Goal: Complete application form: Complete application form

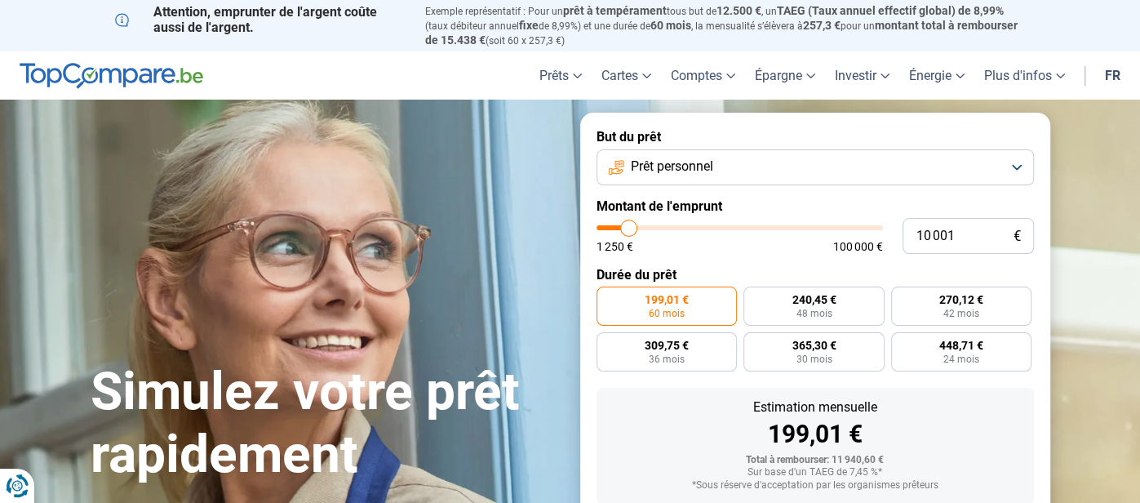
click at [1099, 468] on section "Simulez votre prêt rapidement Simulez votre prêt rapidement But du prêt Prêt pe…" at bounding box center [570, 365] width 1140 height 530
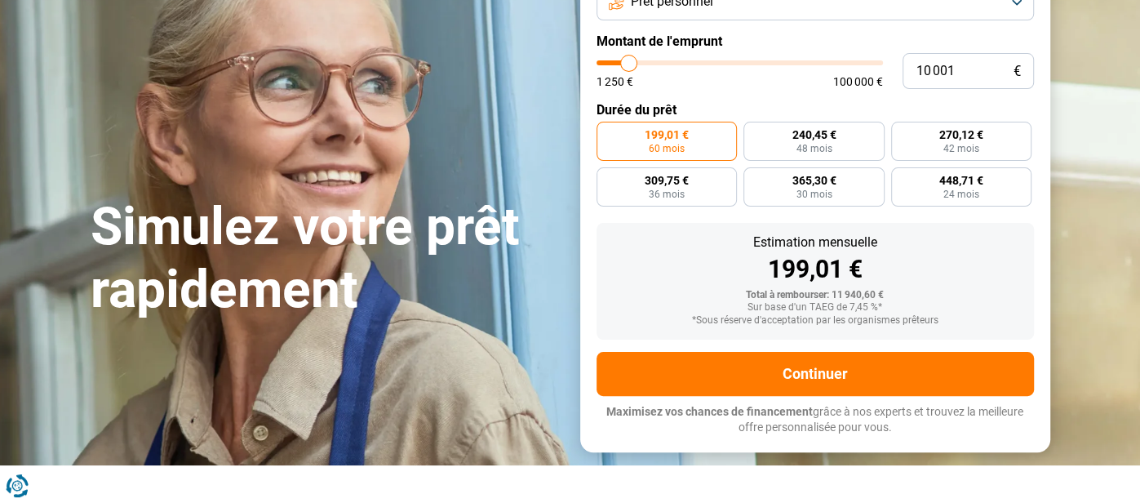
scroll to position [162, 0]
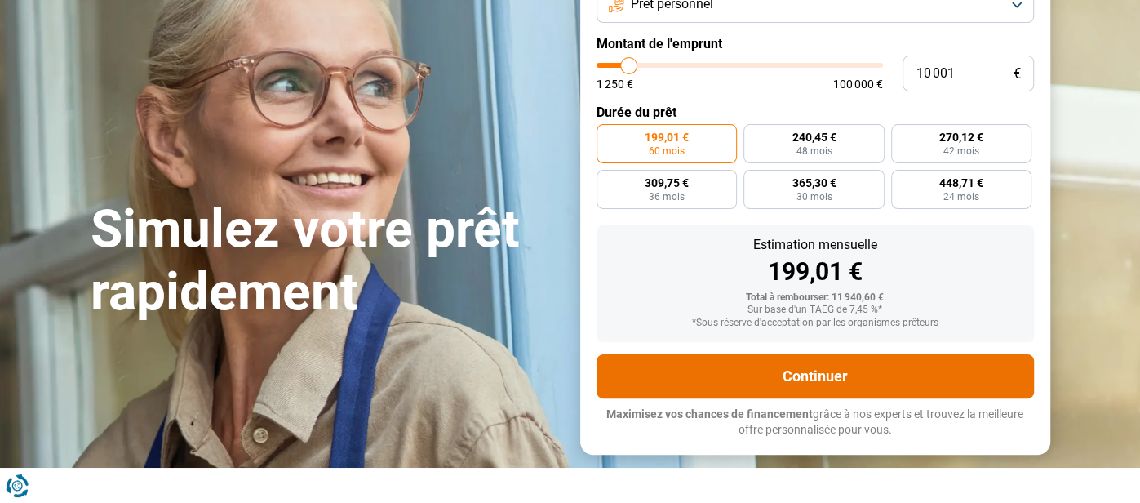
click at [803, 388] on button "Continuer" at bounding box center [815, 376] width 437 height 44
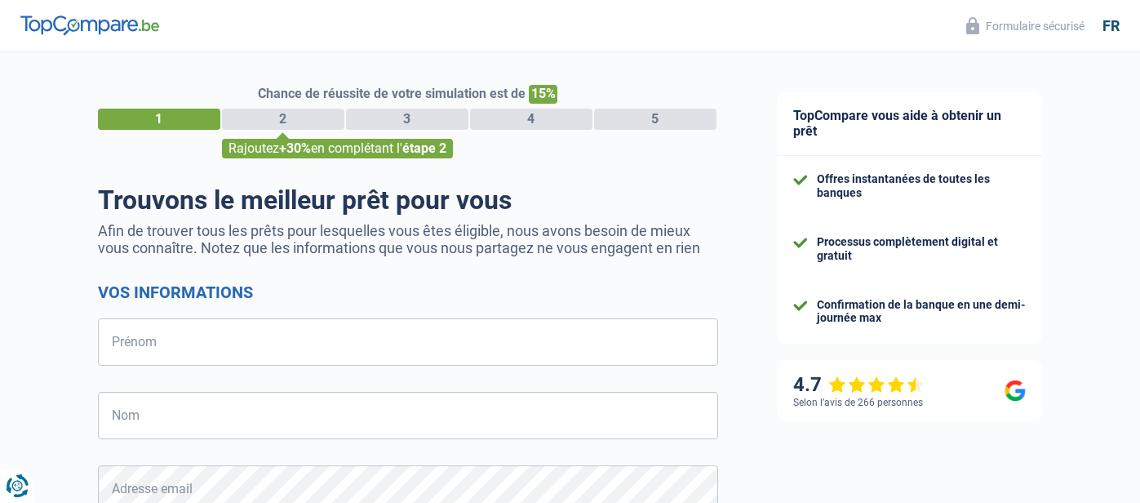
select select "32"
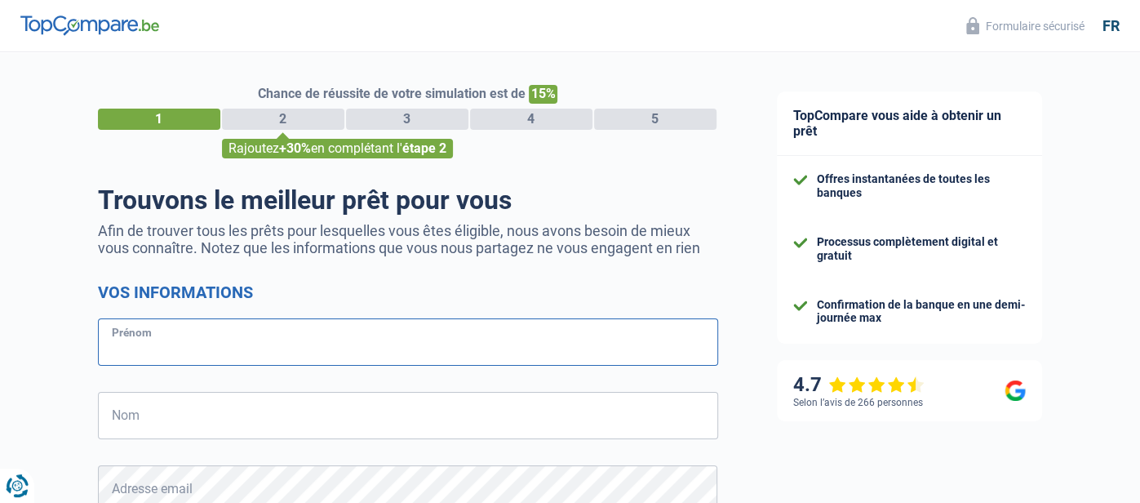
click at [155, 346] on input "Prénom" at bounding box center [408, 341] width 620 height 47
type input "Michael"
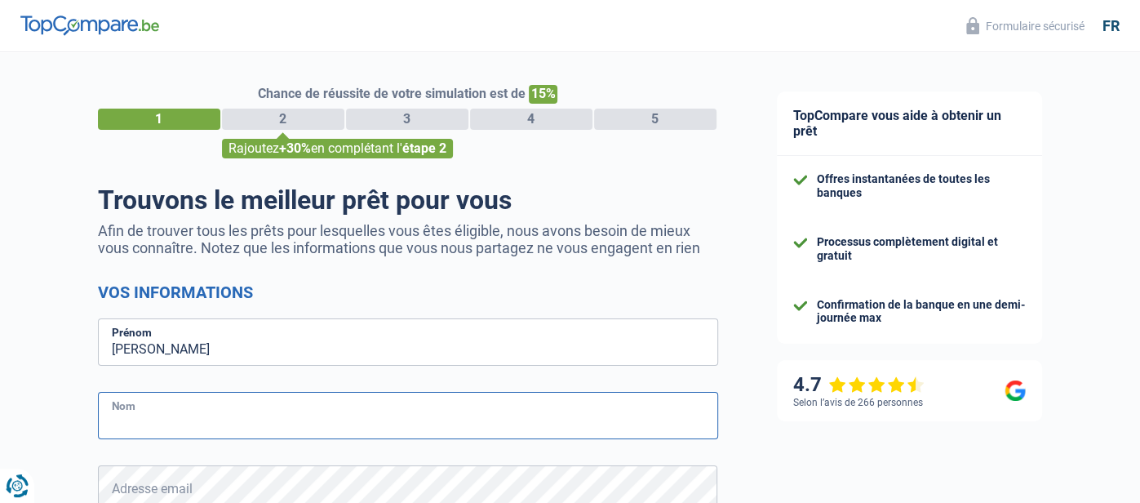
click at [119, 425] on input "Nom" at bounding box center [408, 415] width 620 height 47
type input "Testelmans"
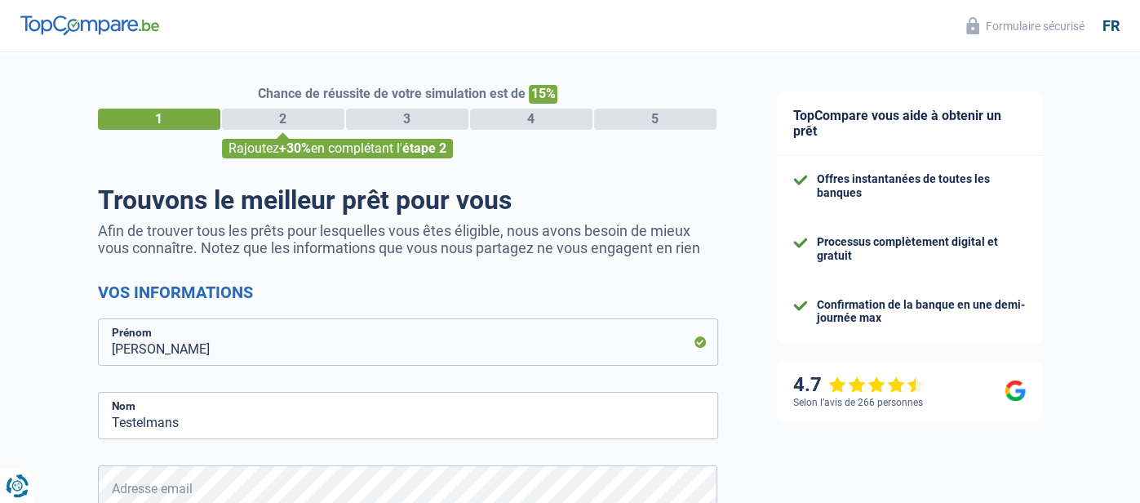
click at [744, 446] on div "Chance de réussite de votre simulation est de 15% 1 2 3 4 5 Rajoutez +30% en co…" at bounding box center [374, 463] width 748 height 835
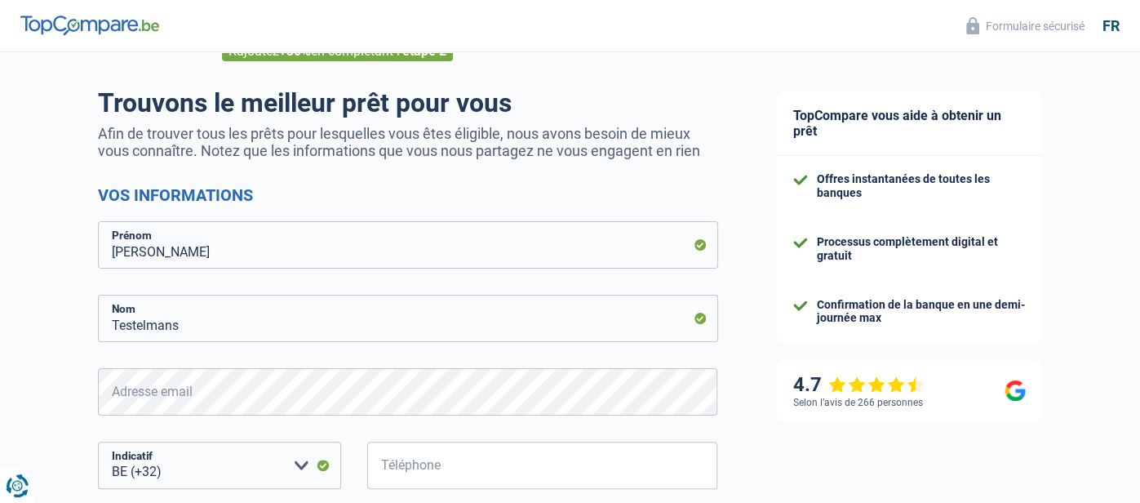
scroll to position [130, 0]
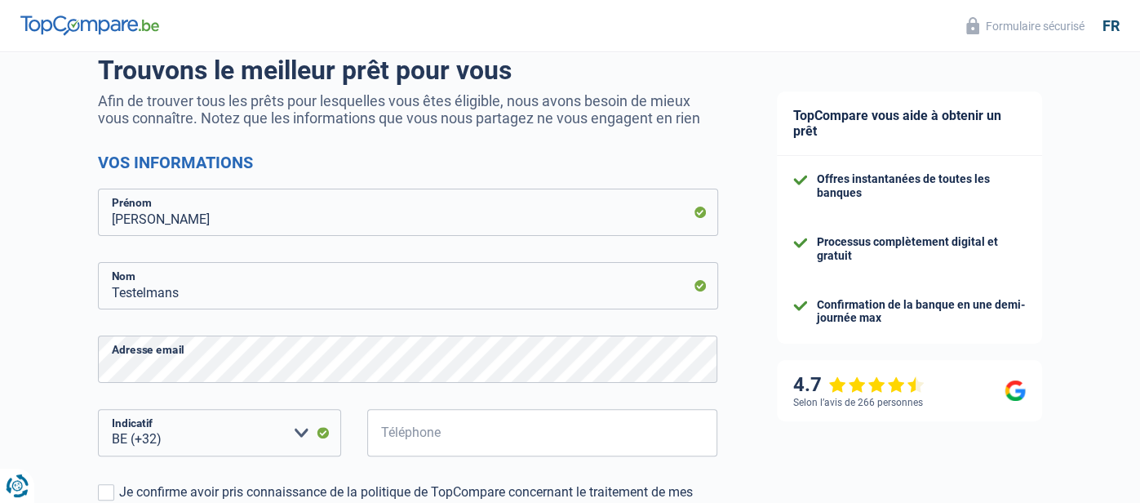
click at [230, 402] on form "Vos informations Michael Prénom Testelmans Nom Adresse email BE (+32) LU (+352)…" at bounding box center [408, 407] width 620 height 508
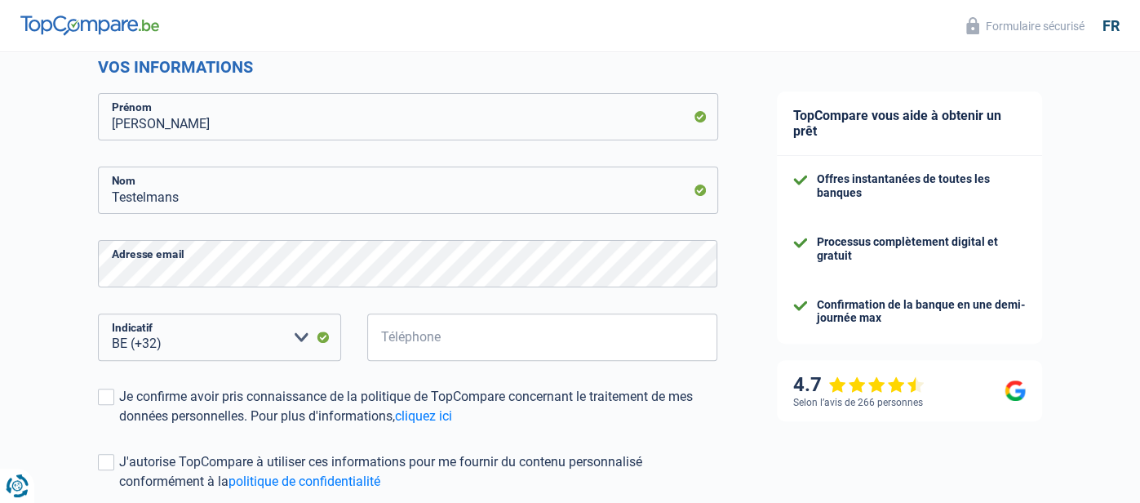
scroll to position [228, 0]
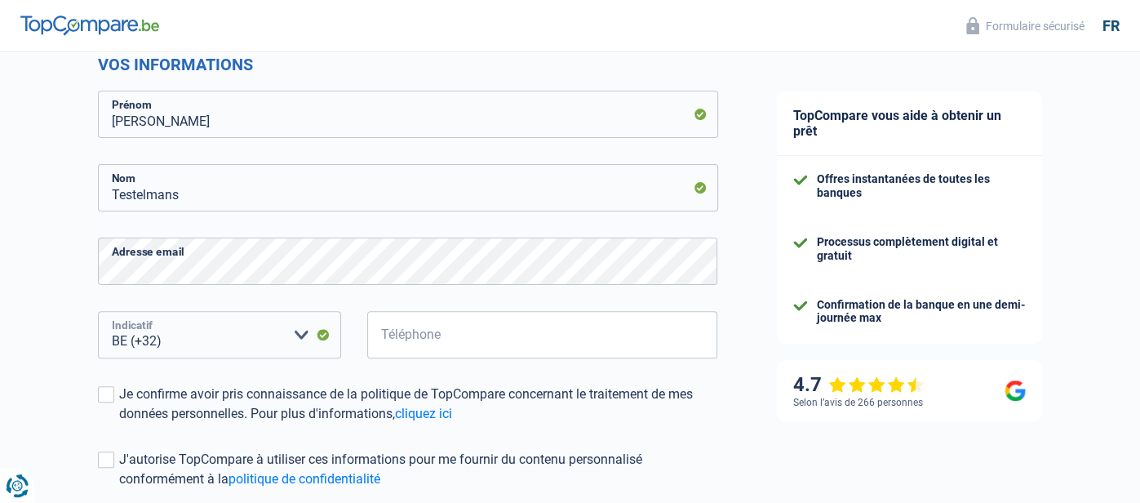
click at [202, 337] on select "BE (+32) LU (+352) Veuillez sélectionner une option" at bounding box center [219, 334] width 243 height 47
click at [202, 336] on select "BE (+32) LU (+352) Veuillez sélectionner une option" at bounding box center [219, 334] width 243 height 47
click at [171, 338] on select "BE (+32) LU (+352) Veuillez sélectionner une option" at bounding box center [219, 334] width 243 height 47
click at [98, 311] on select "BE (+32) LU (+352) Veuillez sélectionner une option" at bounding box center [219, 334] width 243 height 47
click at [428, 336] on input "Téléphone" at bounding box center [542, 334] width 351 height 47
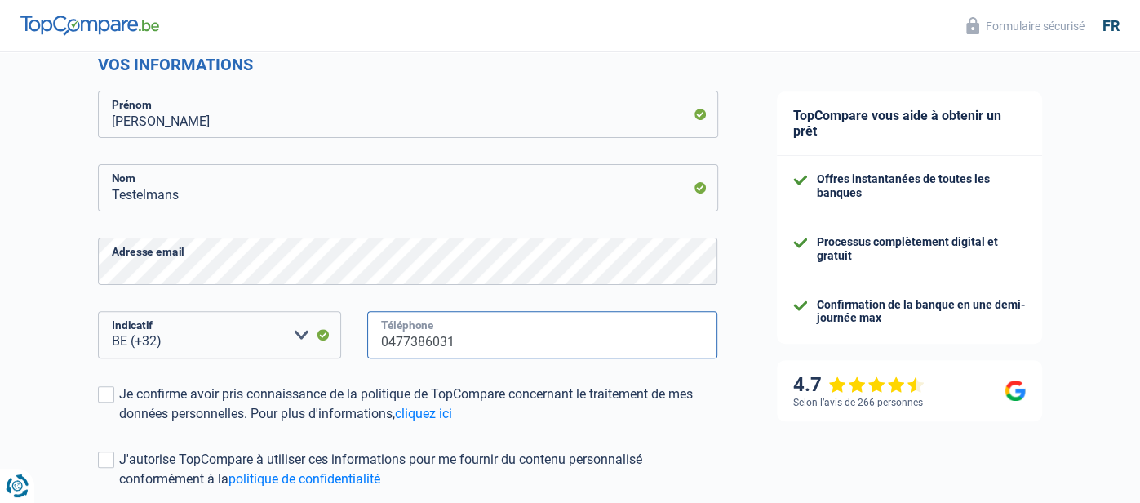
click at [389, 342] on input "0477386031" at bounding box center [542, 334] width 351 height 47
type input "477386031"
click at [104, 393] on span at bounding box center [106, 394] width 16 height 16
click at [119, 424] on input "Je confirme avoir pris connaissance de la politique de TopCompare concernant le…" at bounding box center [119, 424] width 0 height 0
click at [108, 464] on span at bounding box center [106, 459] width 16 height 16
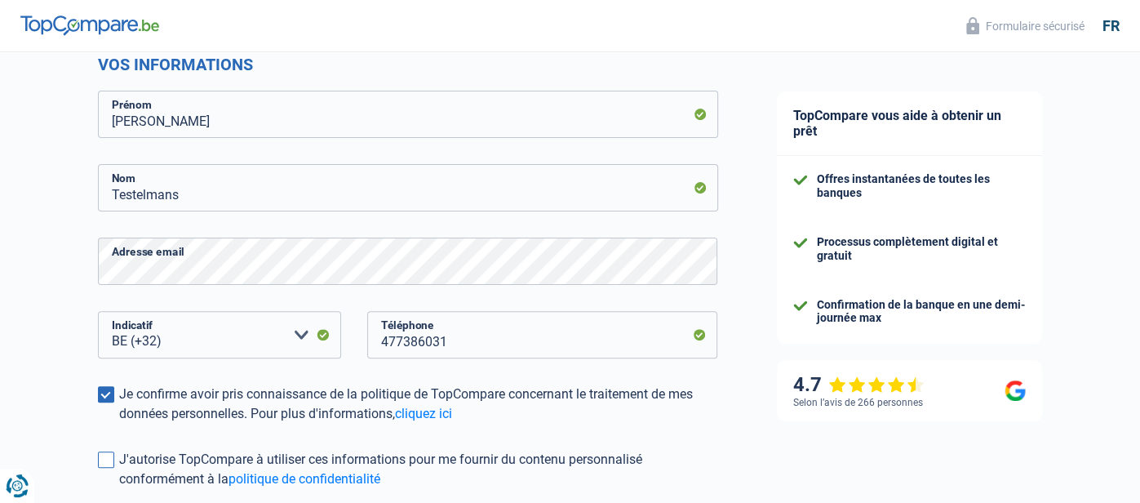
click at [119, 489] on input "J'autorise TopCompare à utiliser ces informations pour me fournir du contenu pe…" at bounding box center [119, 489] width 0 height 0
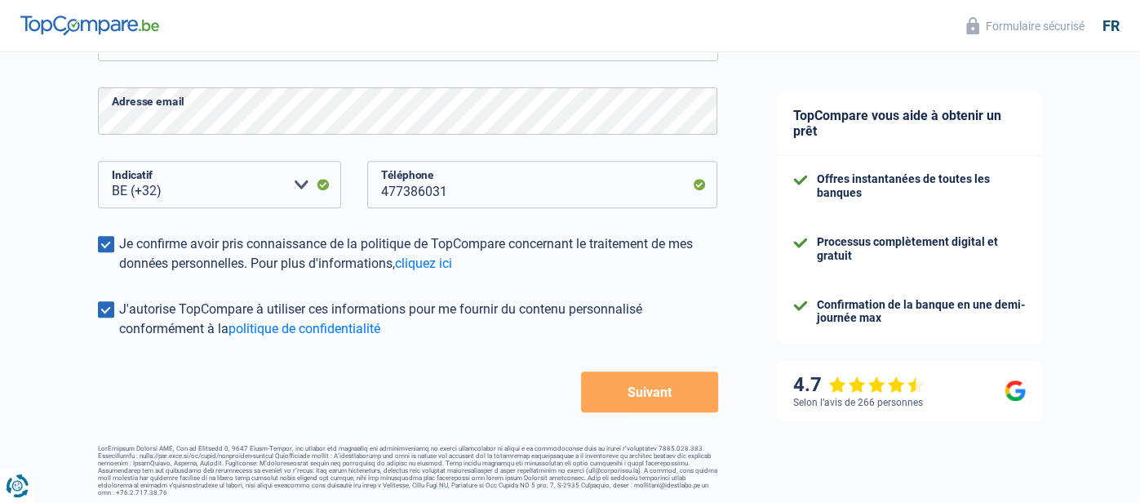
scroll to position [379, 0]
click at [664, 398] on button "Suivant" at bounding box center [649, 391] width 136 height 41
click at [779, 86] on div "TopCompare vous aide à obtenir un prêt Offres instantanées de toutes les banque…" at bounding box center [944, 91] width 393 height 835
click at [642, 405] on button "Suivant" at bounding box center [649, 391] width 136 height 41
click at [442, 264] on link "cliquez ici" at bounding box center [423, 263] width 57 height 16
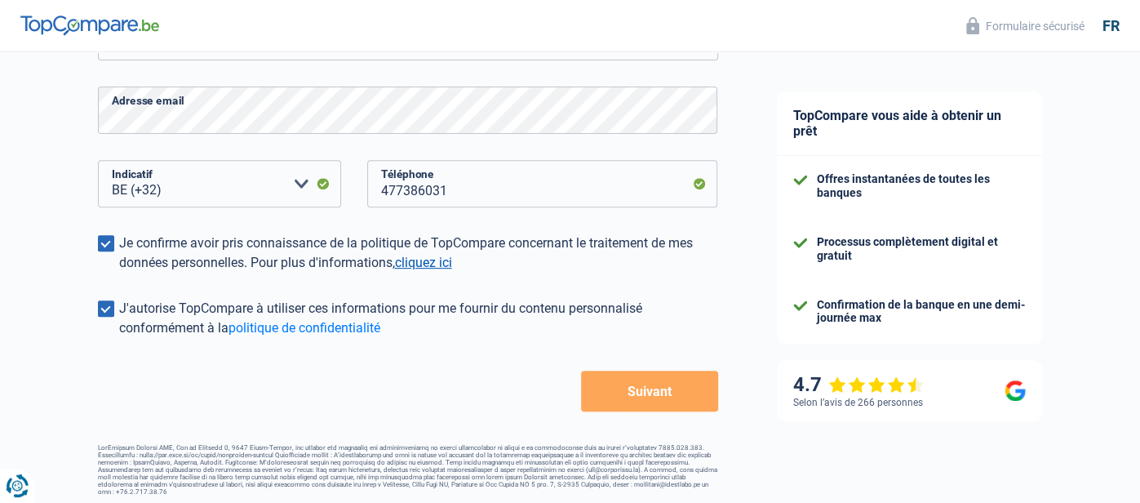
click at [449, 264] on link "cliquez ici" at bounding box center [423, 263] width 57 height 16
click at [625, 394] on button "Suivant" at bounding box center [649, 391] width 136 height 41
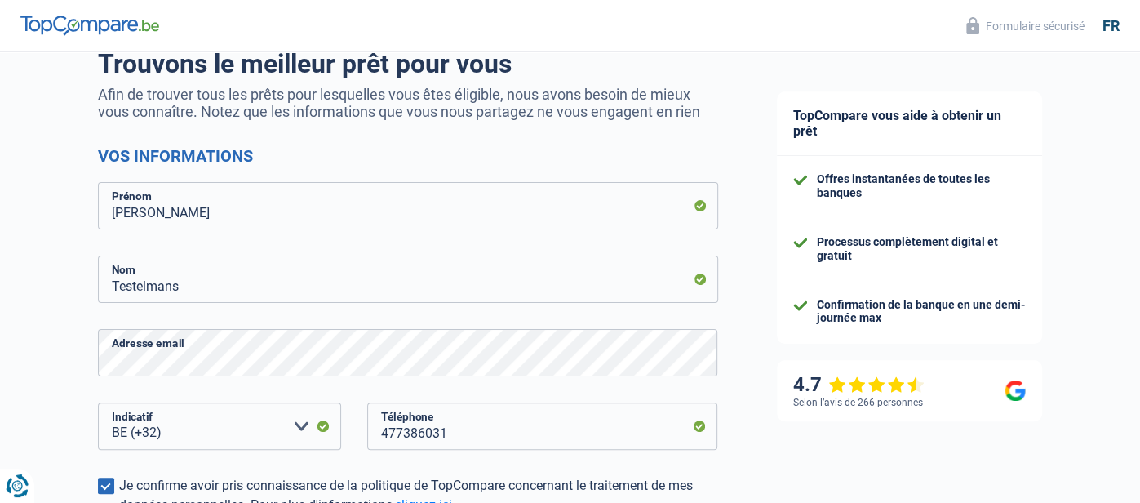
scroll to position [150, 0]
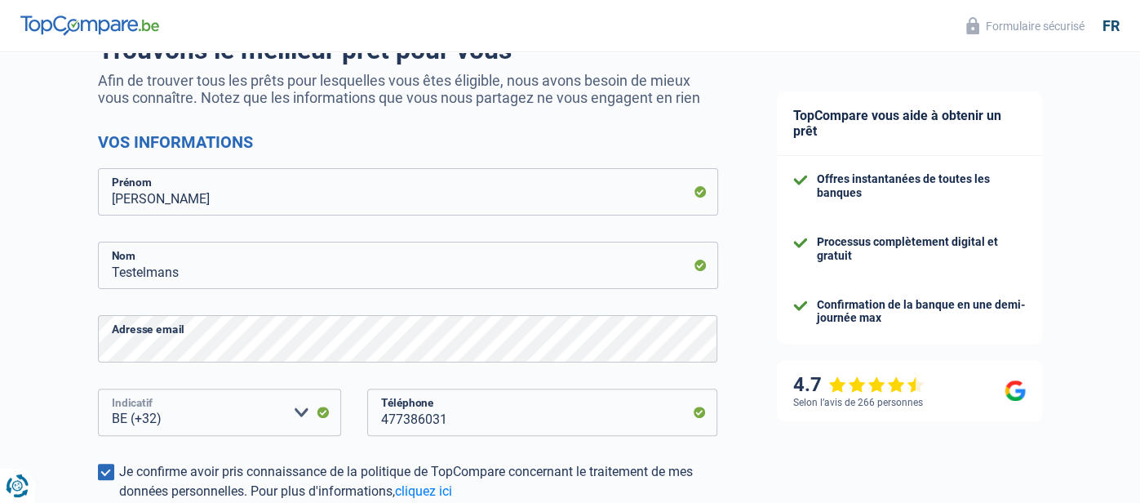
click at [225, 419] on select "BE (+32) LU (+352) Veuillez sélectionner une option" at bounding box center [219, 412] width 243 height 47
click at [98, 389] on select "BE (+32) LU (+352) Veuillez sélectionner une option" at bounding box center [219, 412] width 243 height 47
click at [825, 460] on div "TopCompare vous aide à obtenir un prêt Offres instantanées de toutes les banque…" at bounding box center [944, 319] width 393 height 835
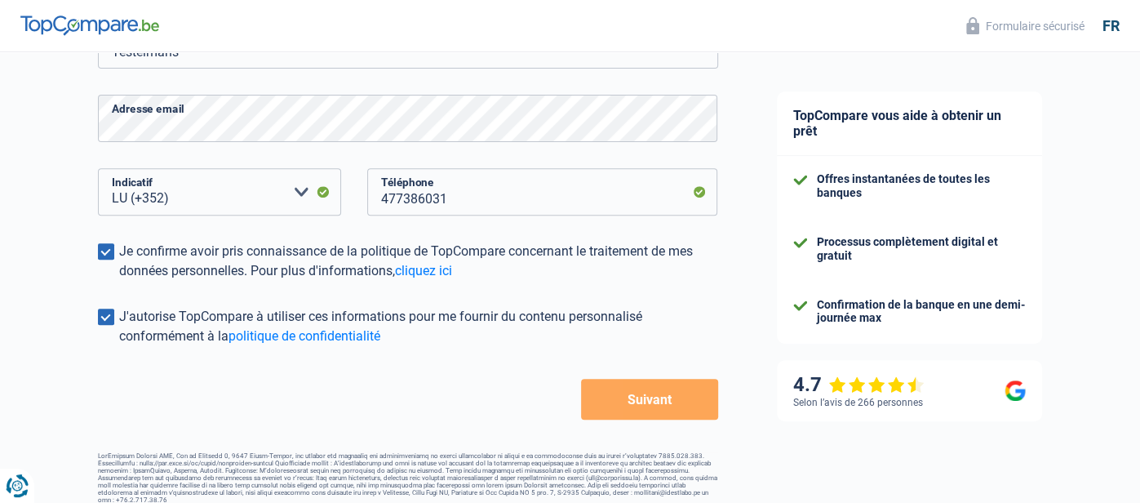
scroll to position [379, 0]
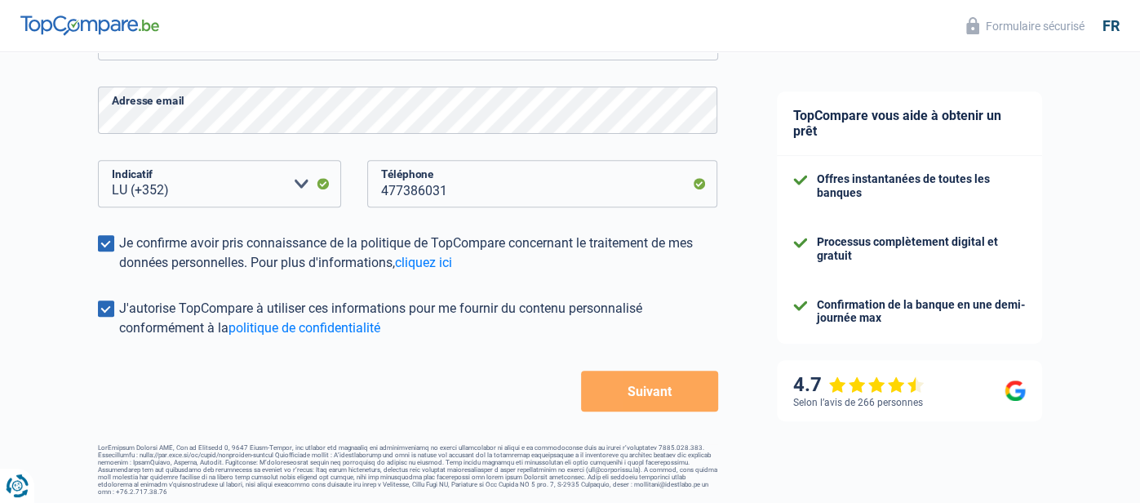
click at [628, 384] on button "Suivant" at bounding box center [649, 391] width 136 height 41
click at [302, 185] on select "BE (+32) LU (+352) Veuillez sélectionner une option" at bounding box center [219, 183] width 243 height 47
select select "32"
click at [98, 160] on select "BE (+32) LU (+352) Veuillez sélectionner une option" at bounding box center [219, 183] width 243 height 47
click at [647, 393] on button "Suivant" at bounding box center [649, 391] width 136 height 41
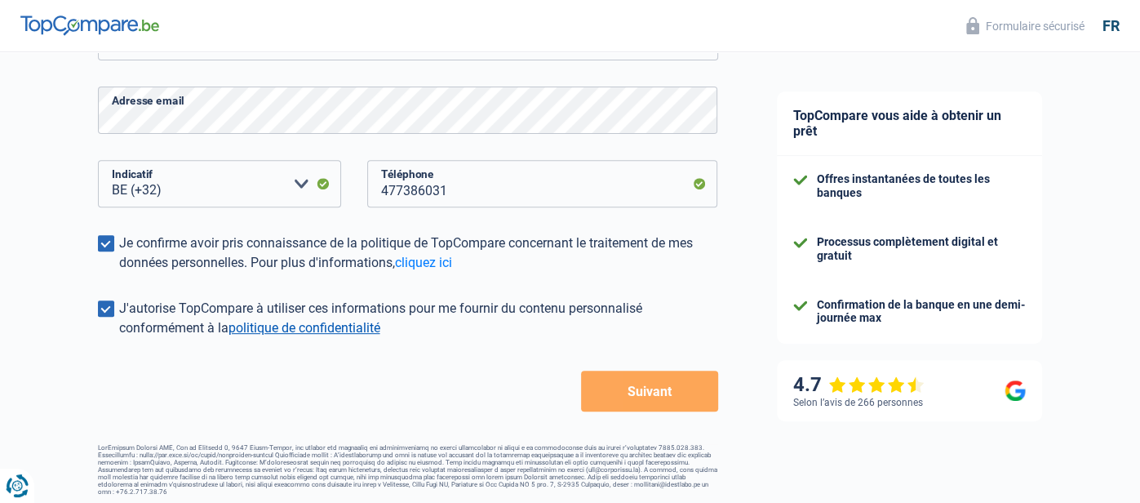
click at [342, 330] on link "politique de confidentialité" at bounding box center [305, 328] width 152 height 16
click at [646, 399] on button "Suivant" at bounding box center [649, 391] width 136 height 41
click at [590, 395] on button "Suivant" at bounding box center [649, 391] width 136 height 41
click at [509, 378] on div "Retour Suivant" at bounding box center [408, 391] width 620 height 41
click at [659, 397] on button "Suivant" at bounding box center [649, 391] width 136 height 41
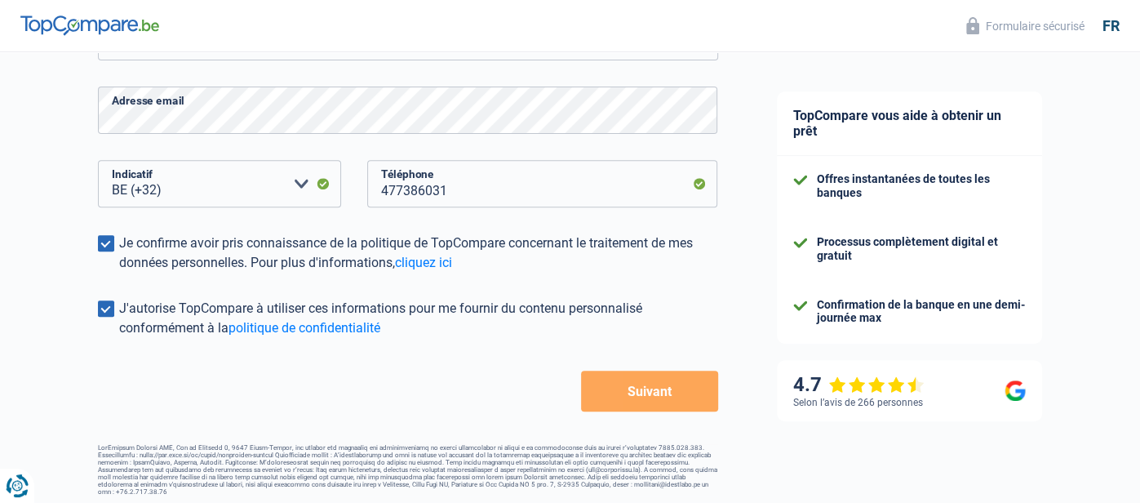
click at [659, 397] on button "Suivant" at bounding box center [649, 391] width 136 height 41
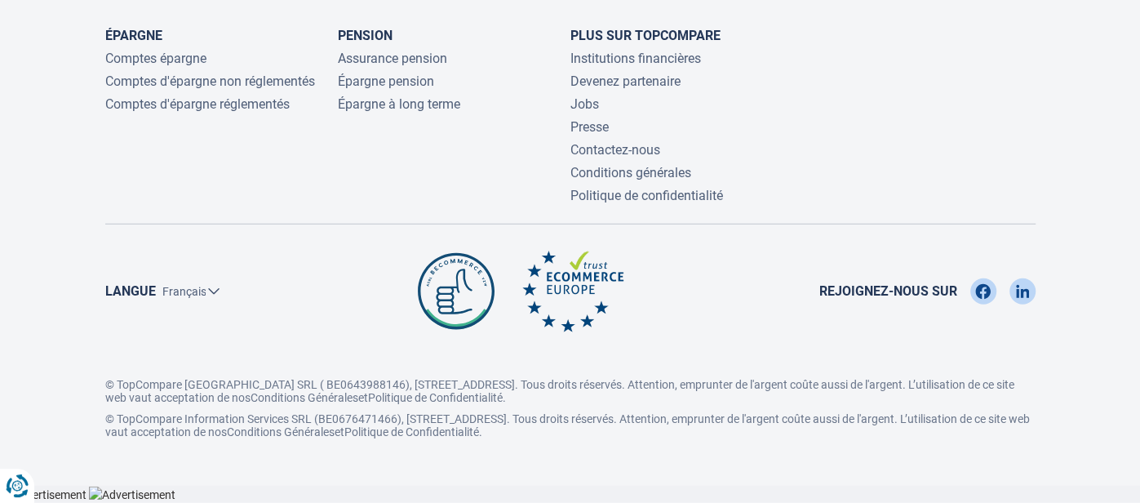
scroll to position [7141, 0]
